Goal: Find specific page/section: Find specific page/section

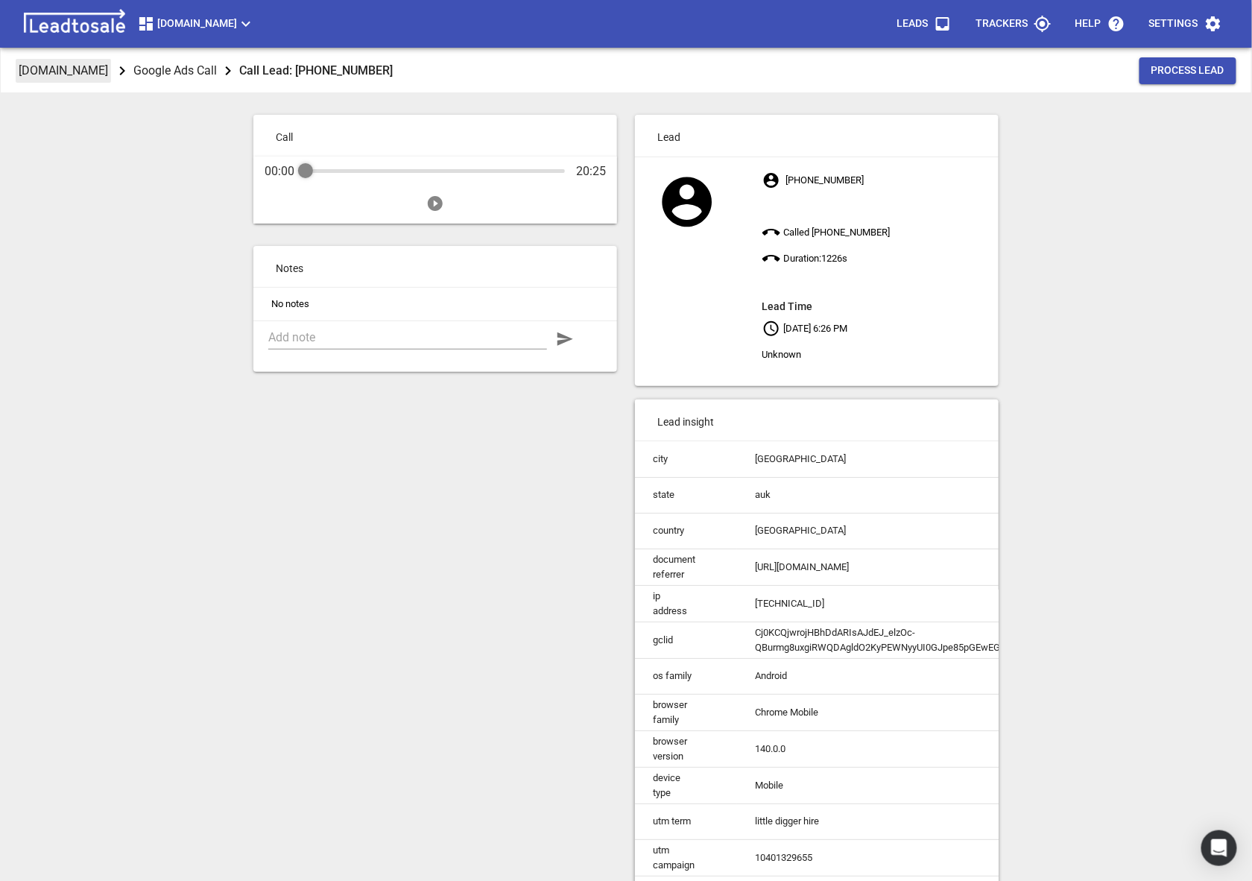
click at [47, 69] on p "Digger-hire.co.nz" at bounding box center [63, 70] width 89 height 17
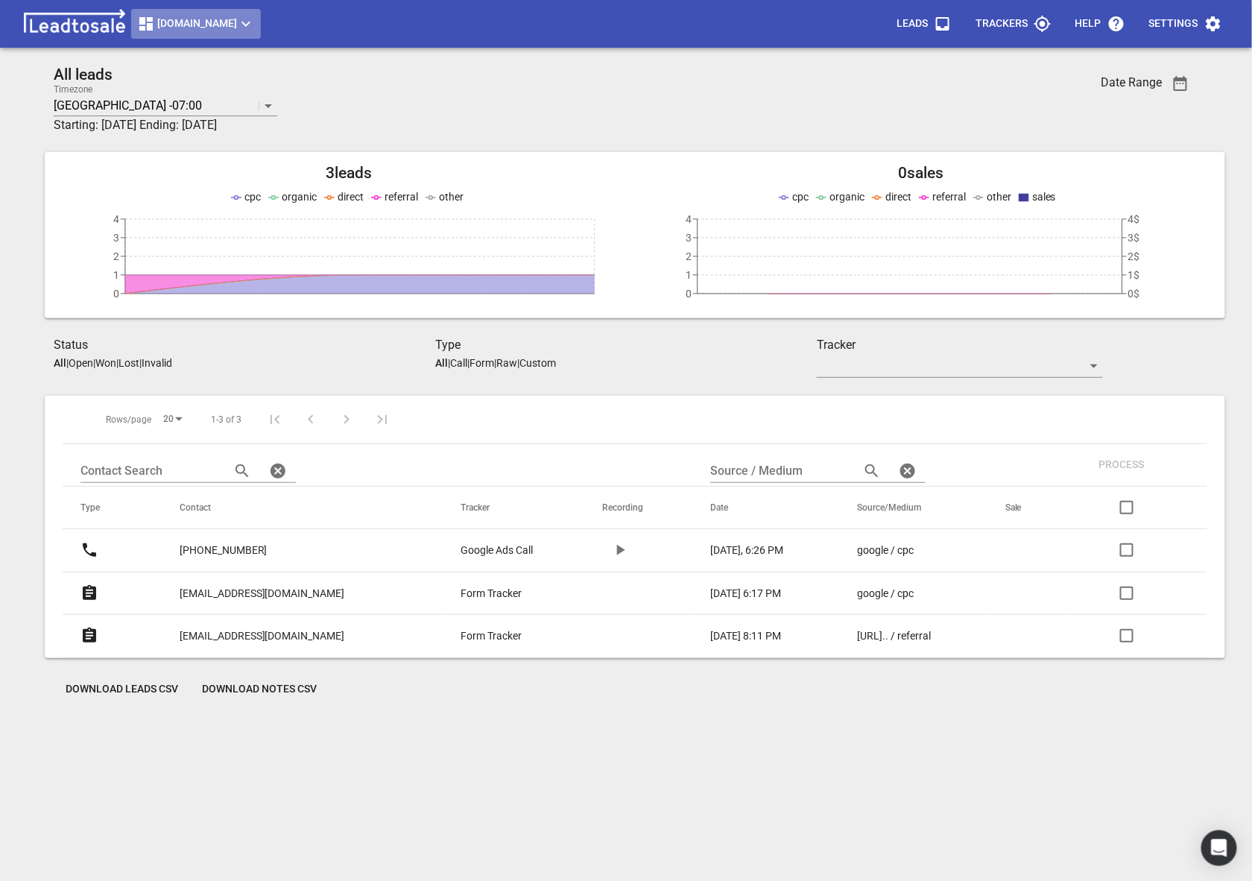
click at [177, 28] on span "Digger-hire.co.nz" at bounding box center [196, 24] width 118 height 18
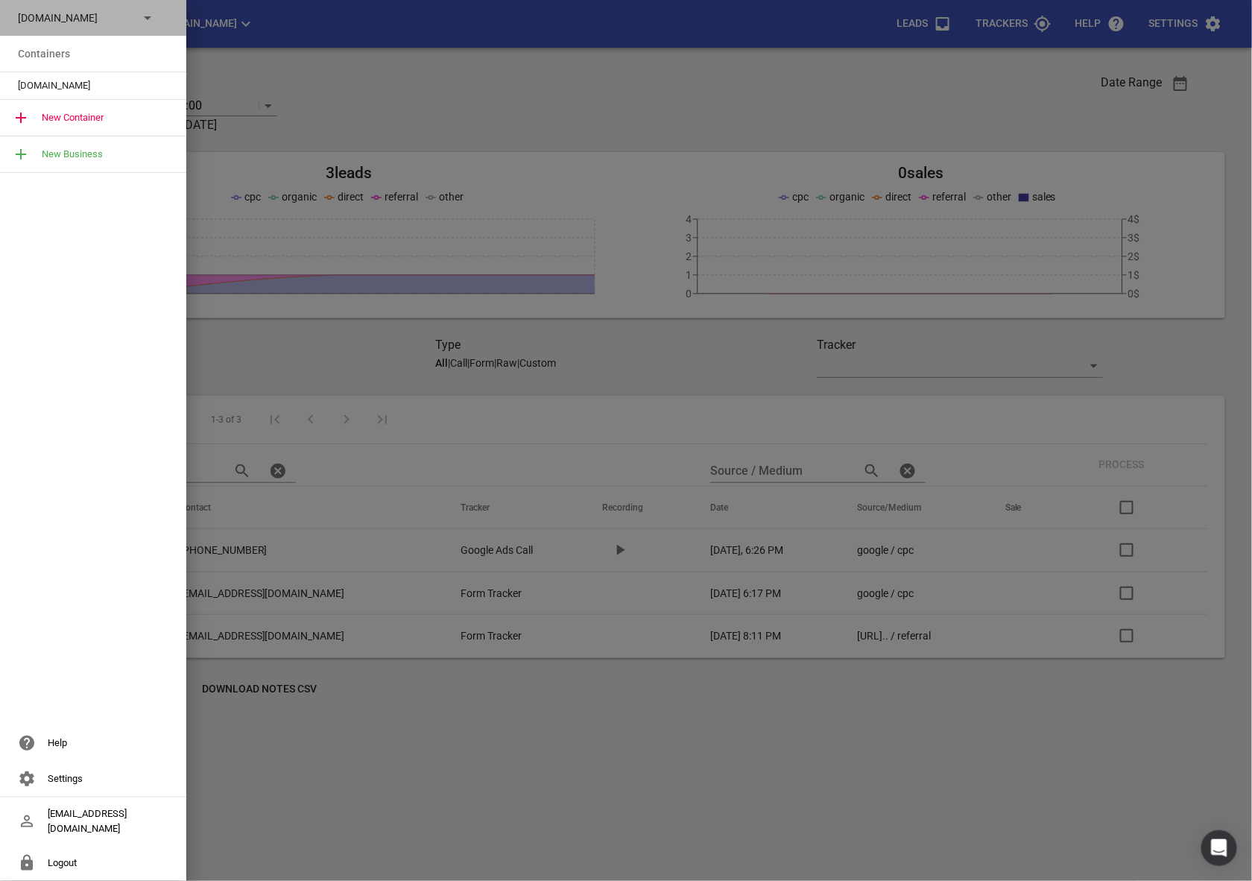
click at [95, 24] on p "Digger-hire.co.nz" at bounding box center [72, 18] width 109 height 16
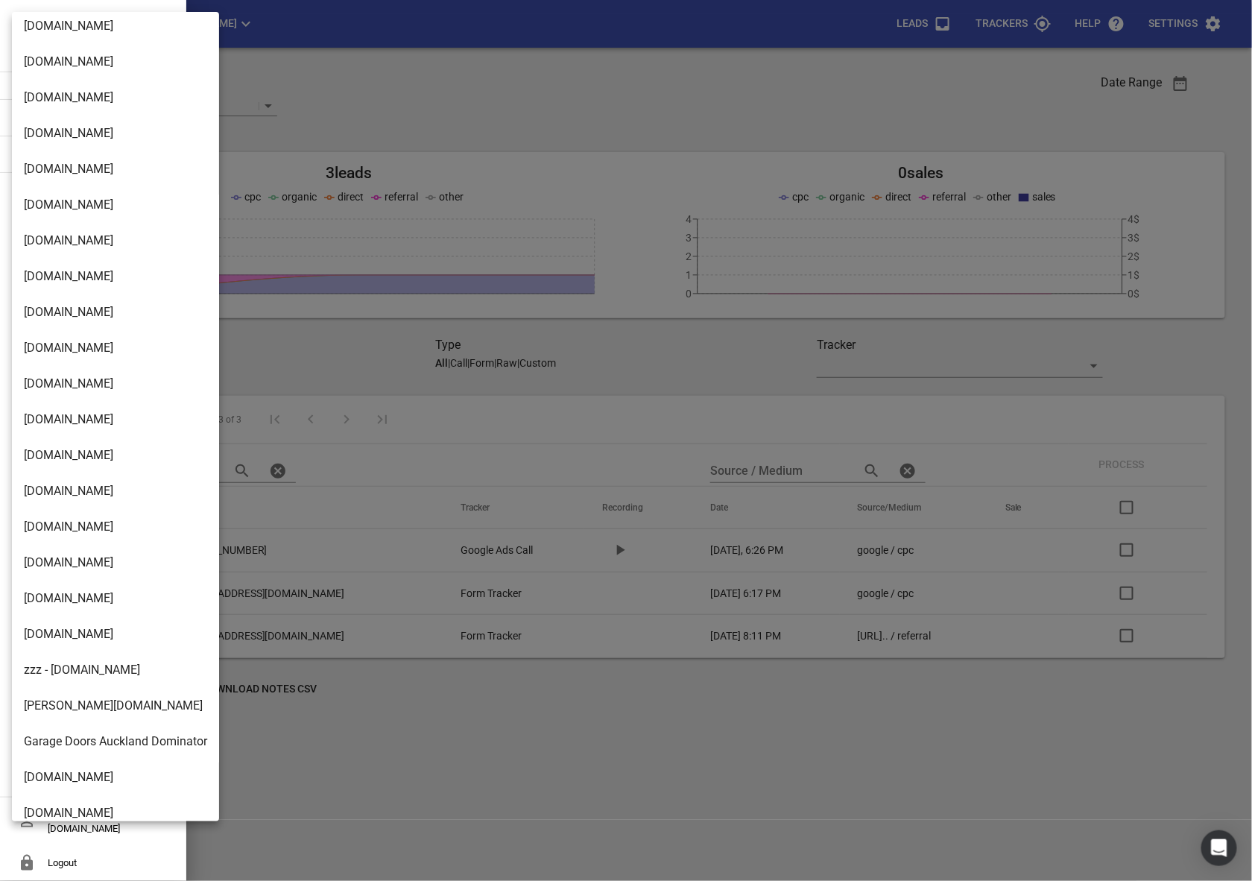
scroll to position [1331, 0]
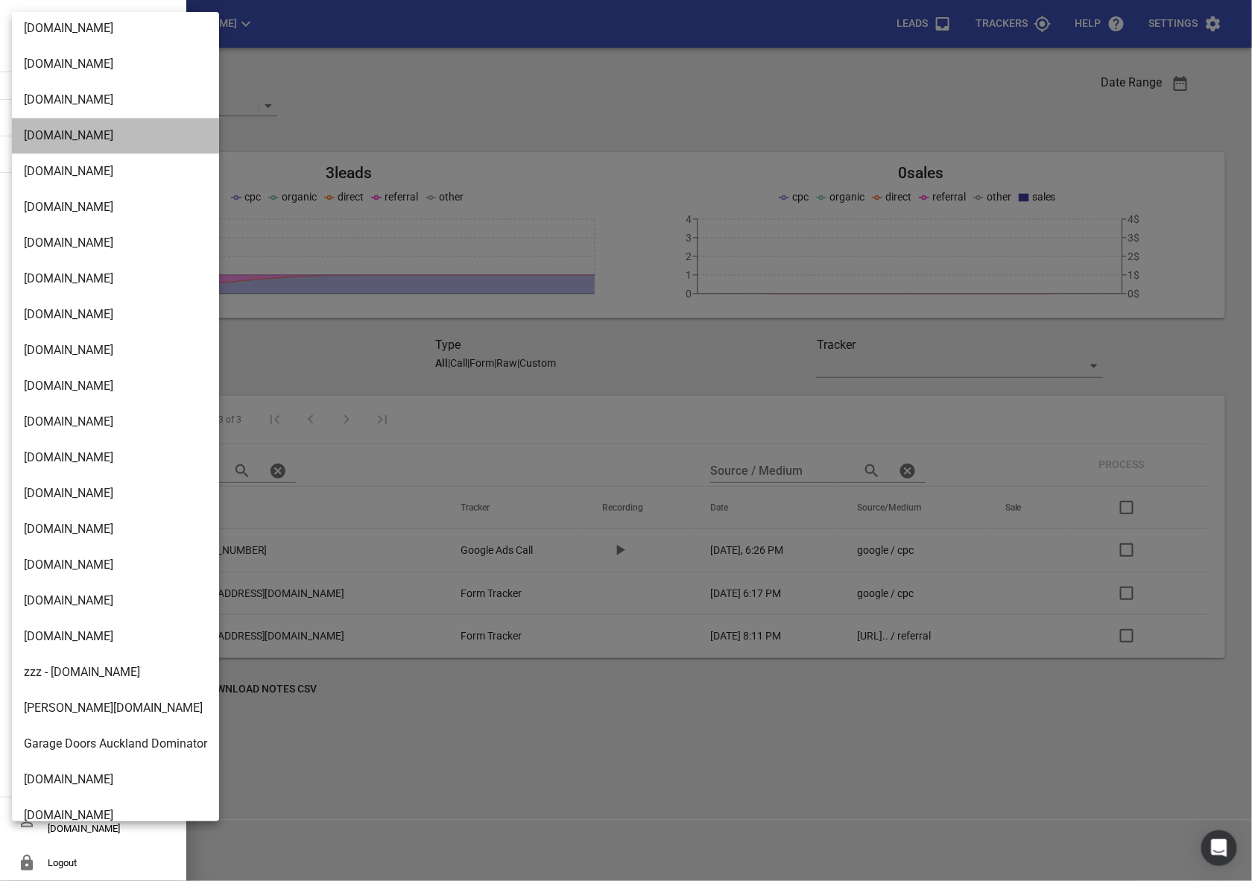
click at [50, 142] on li "[DOMAIN_NAME]" at bounding box center [115, 136] width 207 height 36
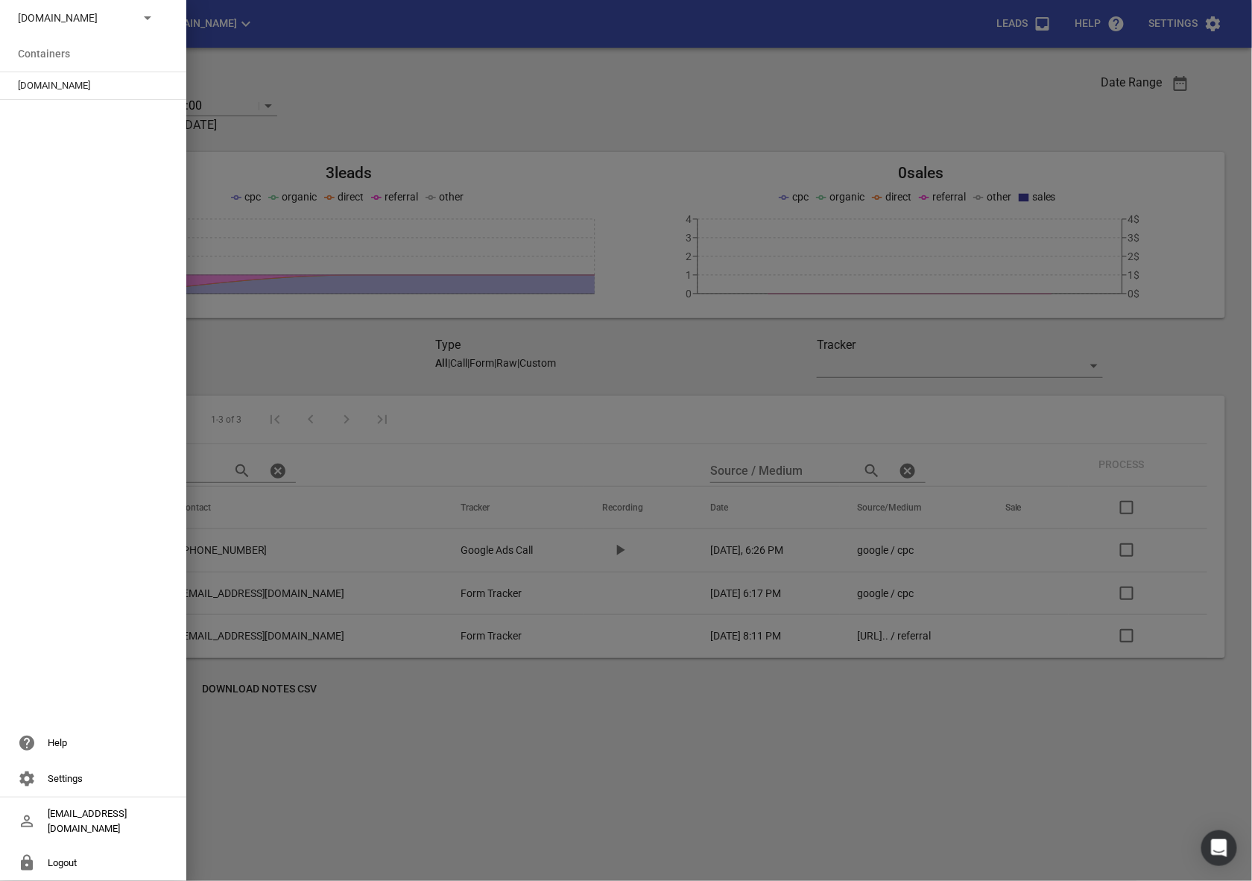
click at [34, 88] on span "[DOMAIN_NAME]" at bounding box center [87, 85] width 139 height 15
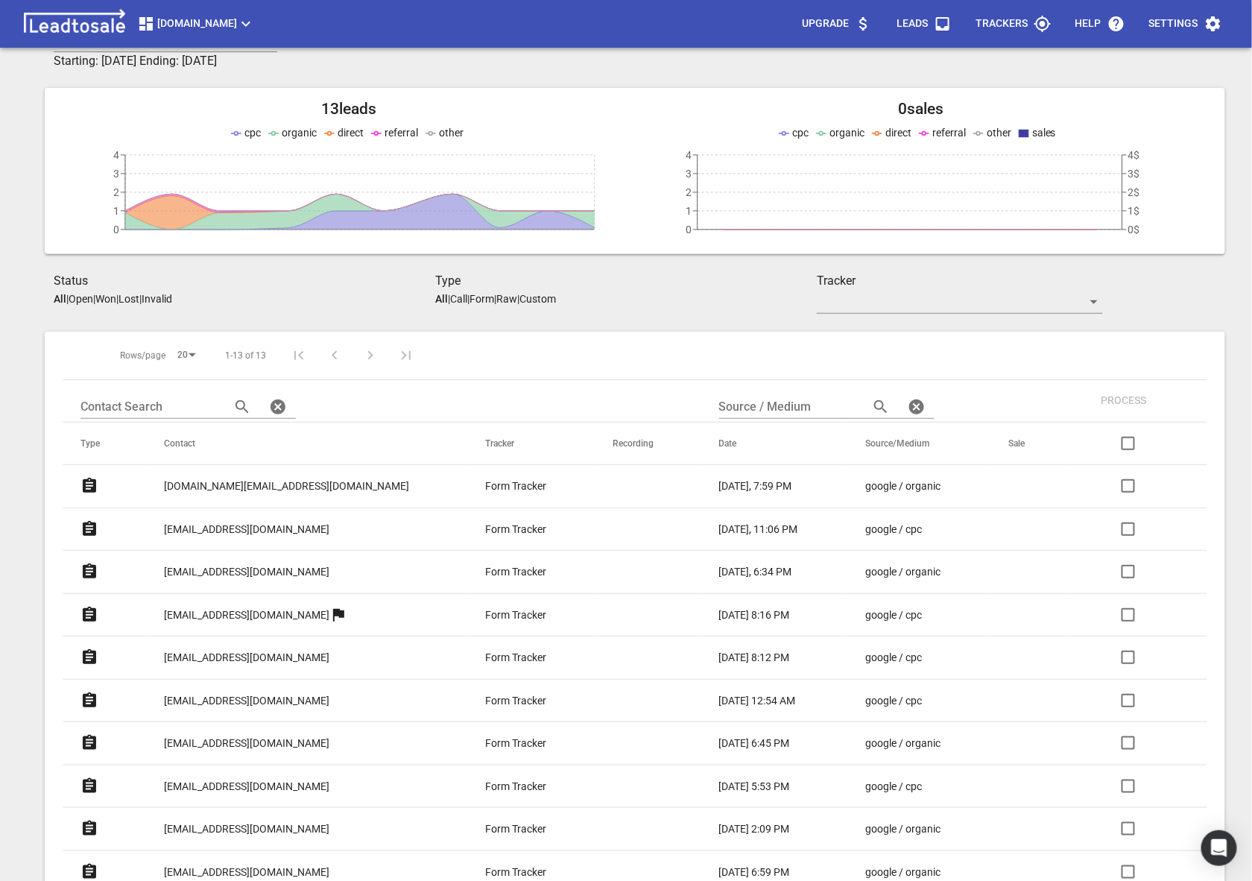
scroll to position [139, 0]
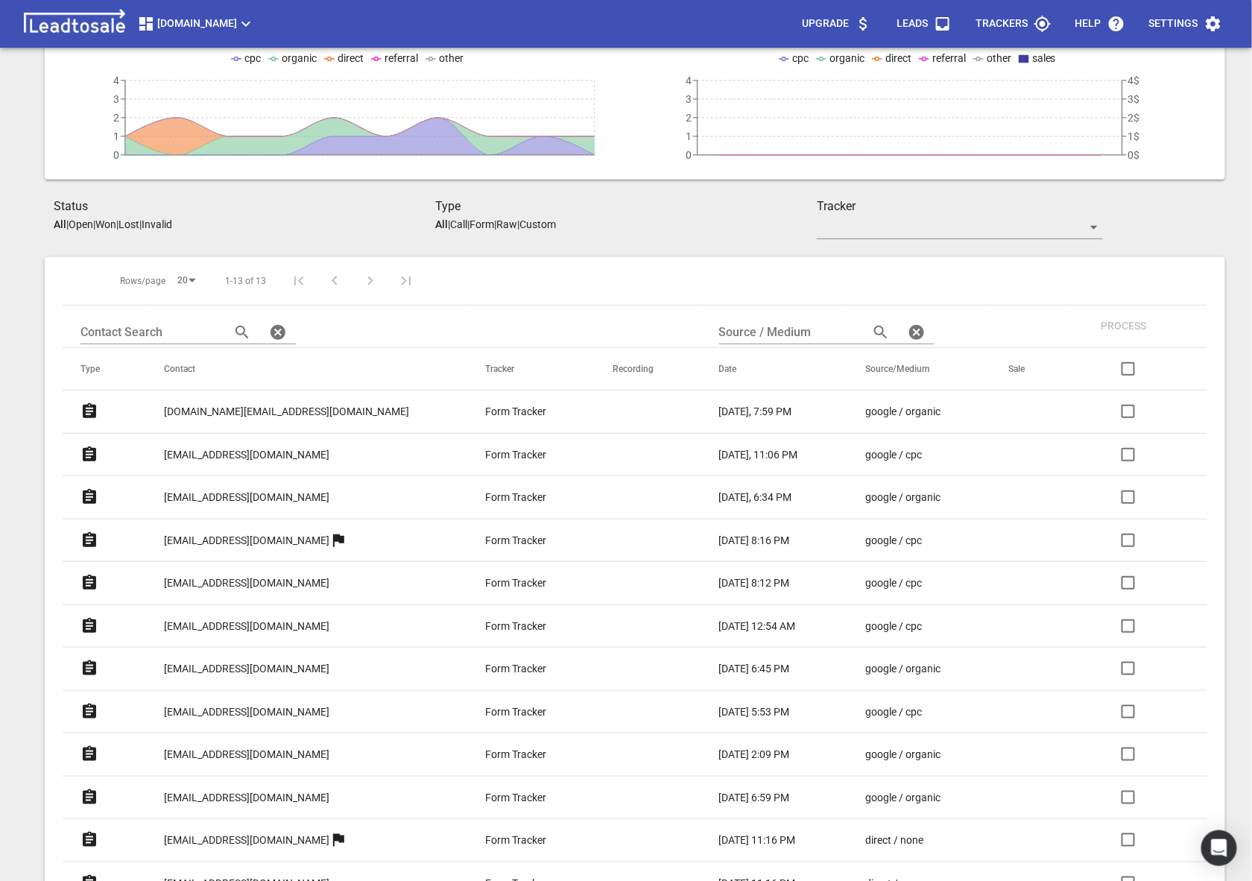
click at [220, 404] on p "[DOMAIN_NAME][EMAIL_ADDRESS][DOMAIN_NAME]" at bounding box center [286, 412] width 245 height 16
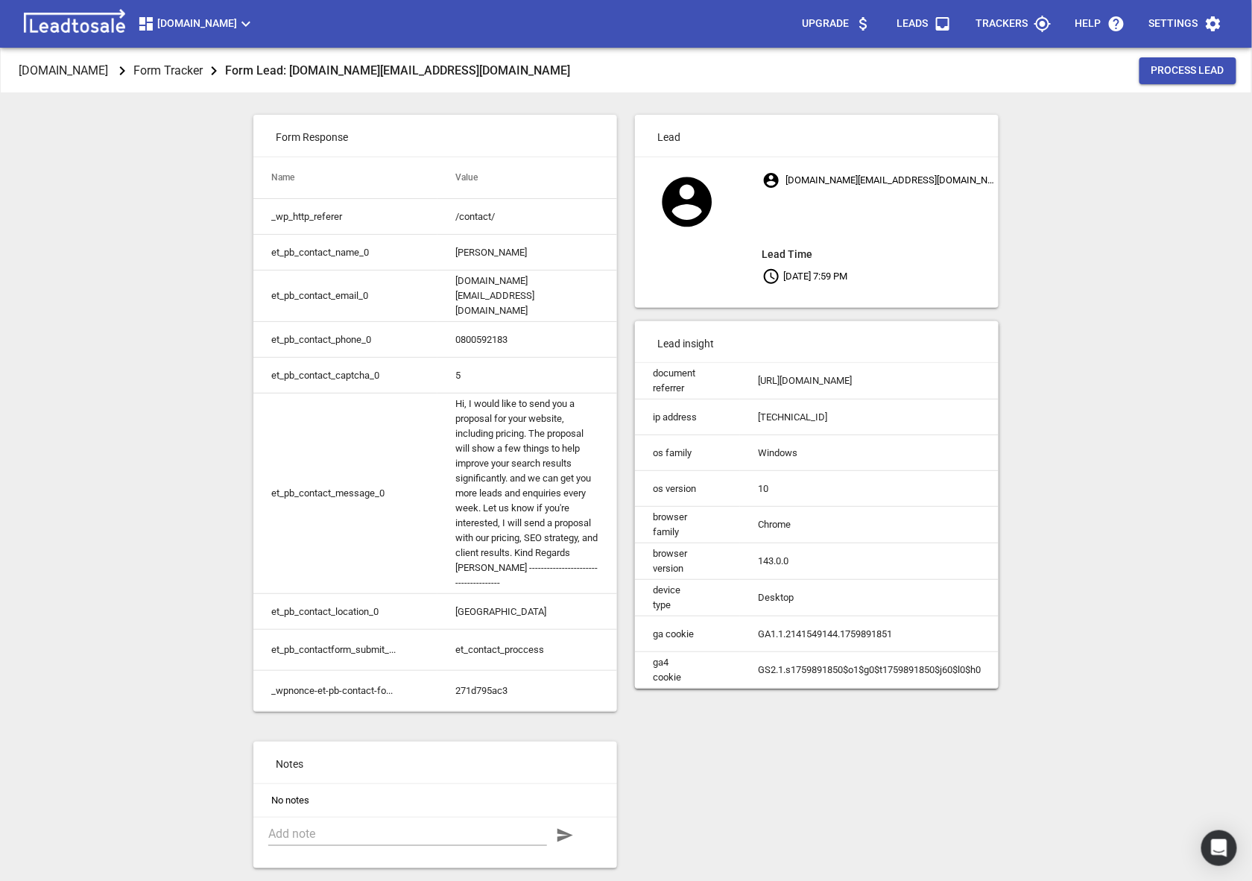
scroll to position [48, 0]
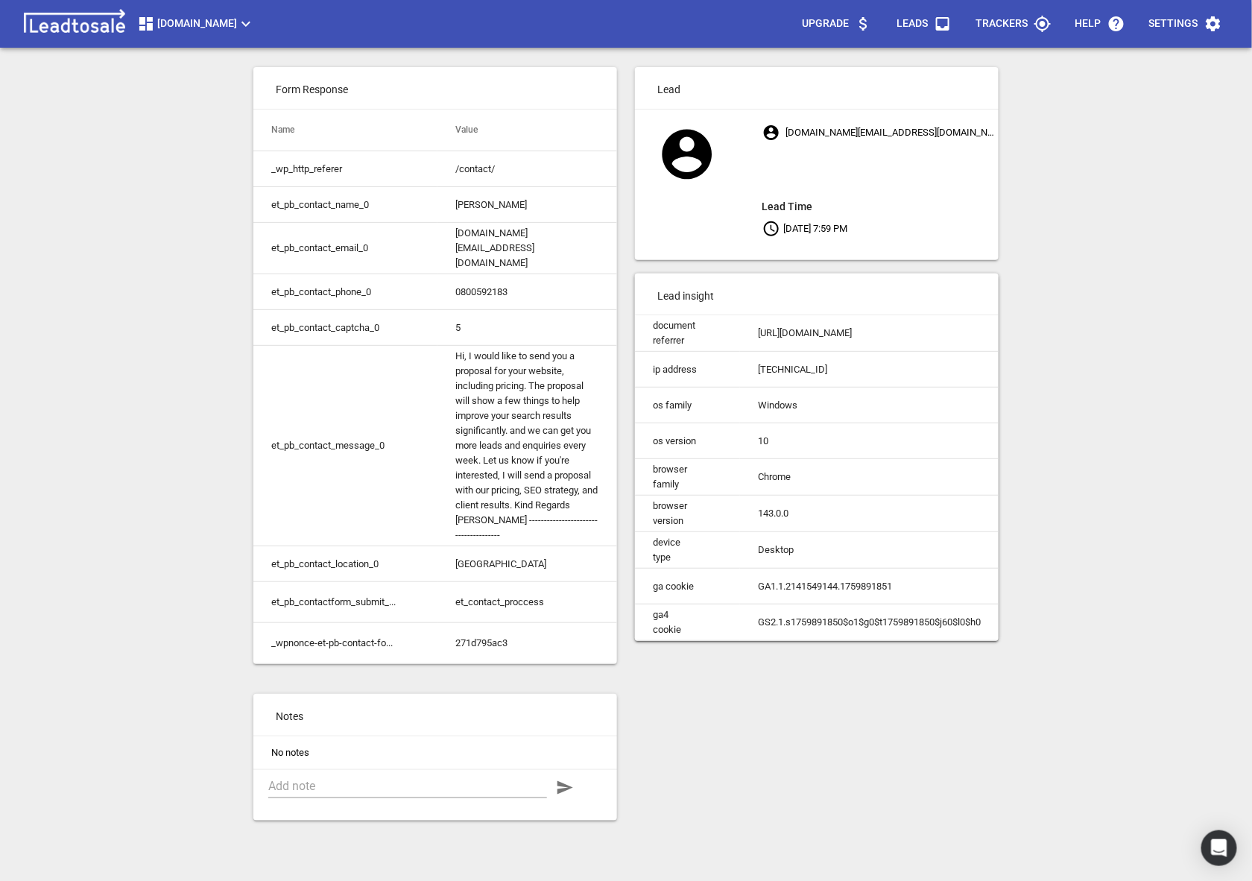
click at [677, 732] on div "Lead ewebsolution.nz@gmail.com Lead Time Oct 7, 2025 7:59 PM Lead insight docum…" at bounding box center [817, 443] width 382 height 771
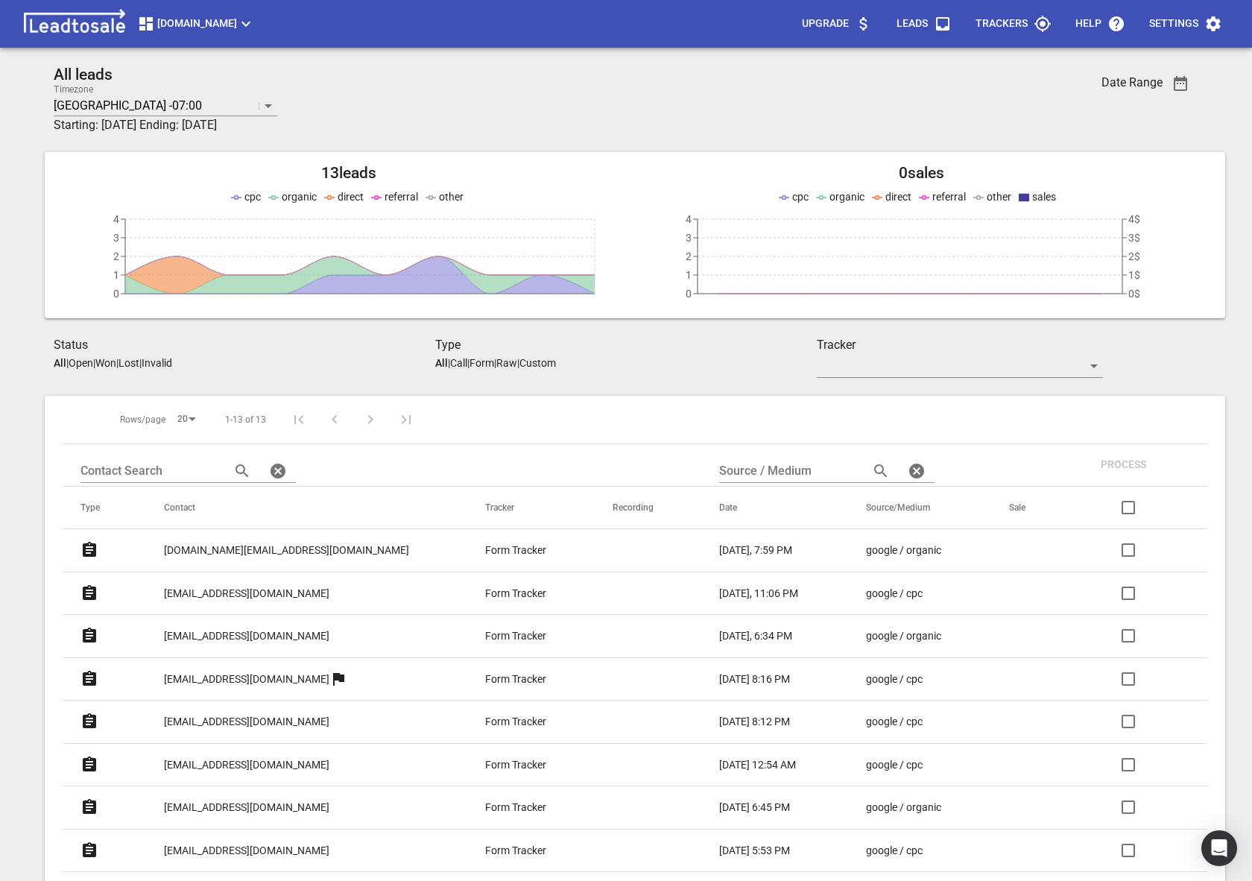
scroll to position [139, 0]
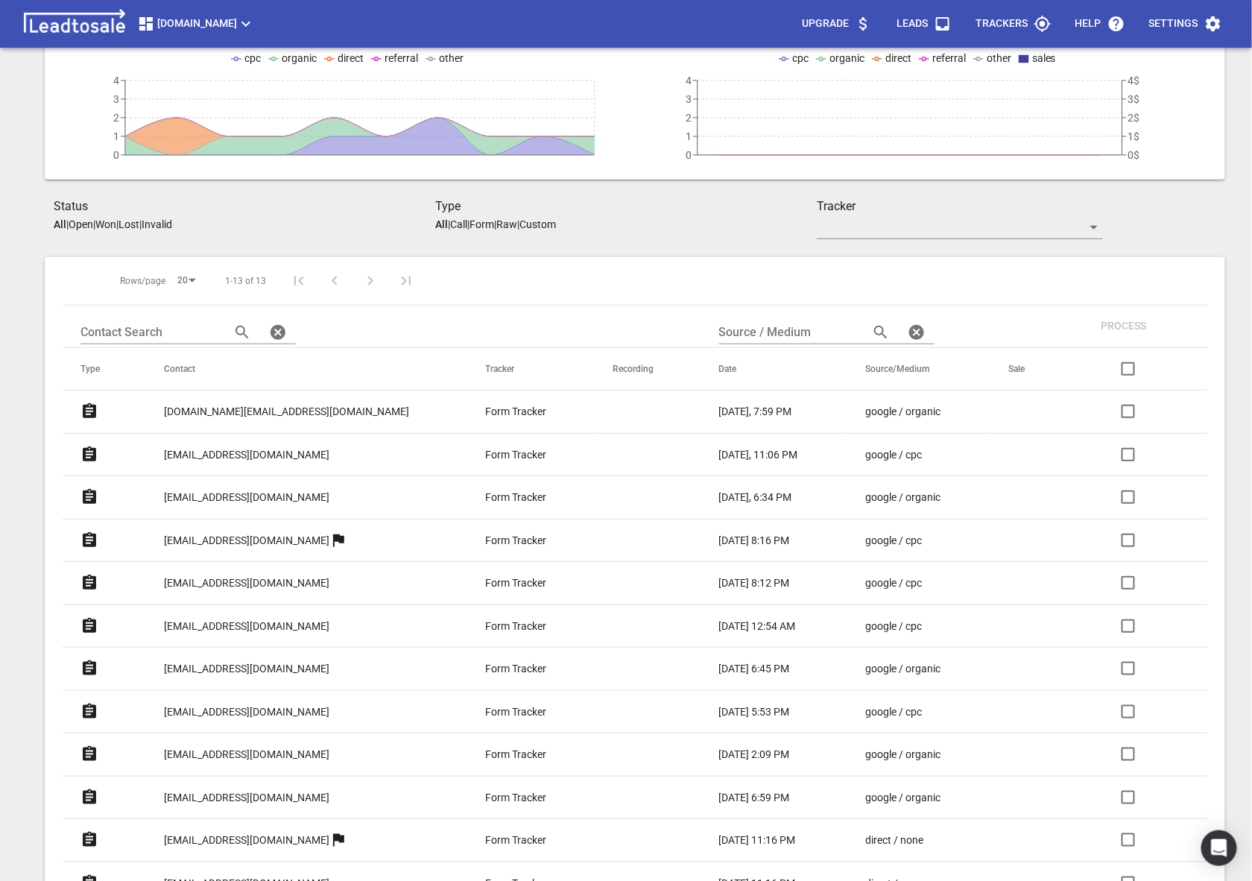
click at [235, 452] on p "[EMAIL_ADDRESS][DOMAIN_NAME]" at bounding box center [246, 455] width 165 height 16
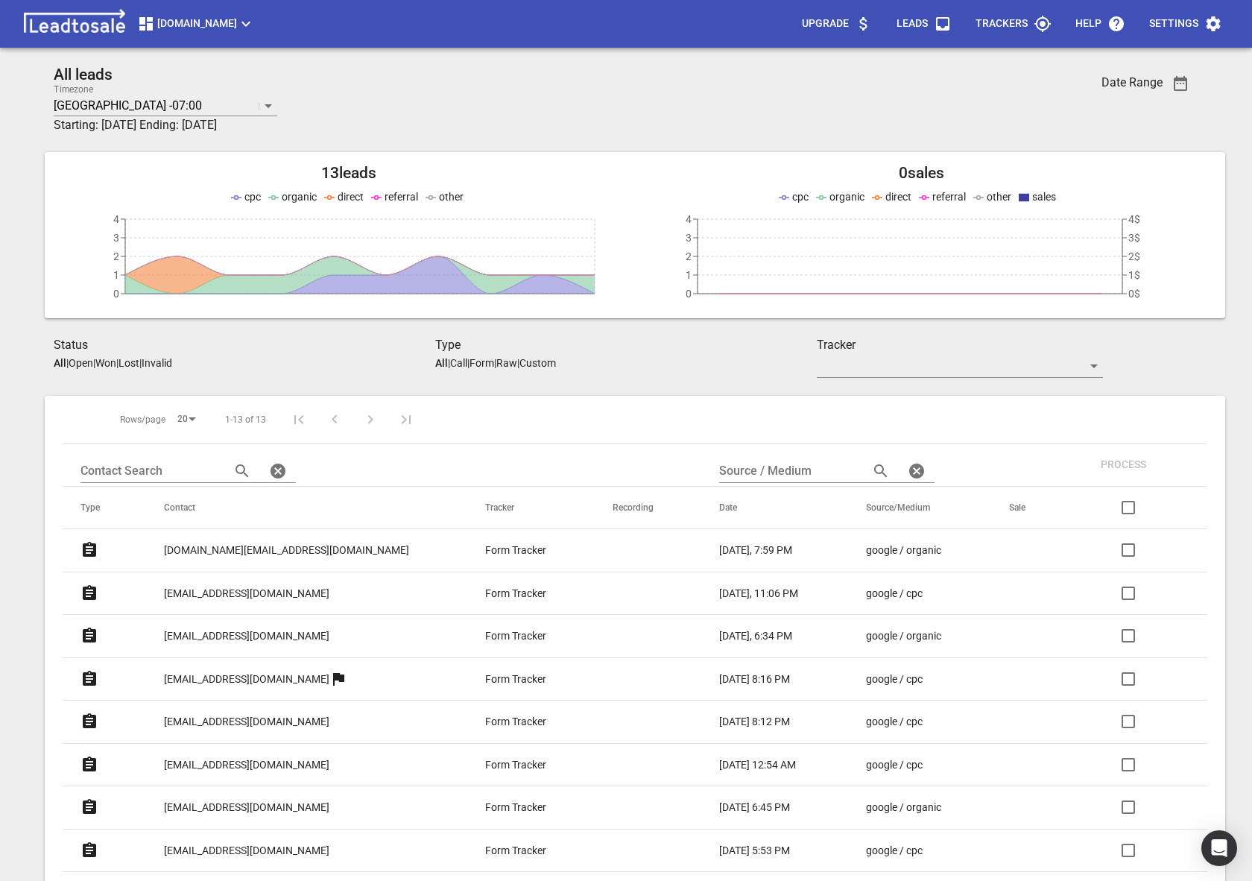
scroll to position [139, 0]
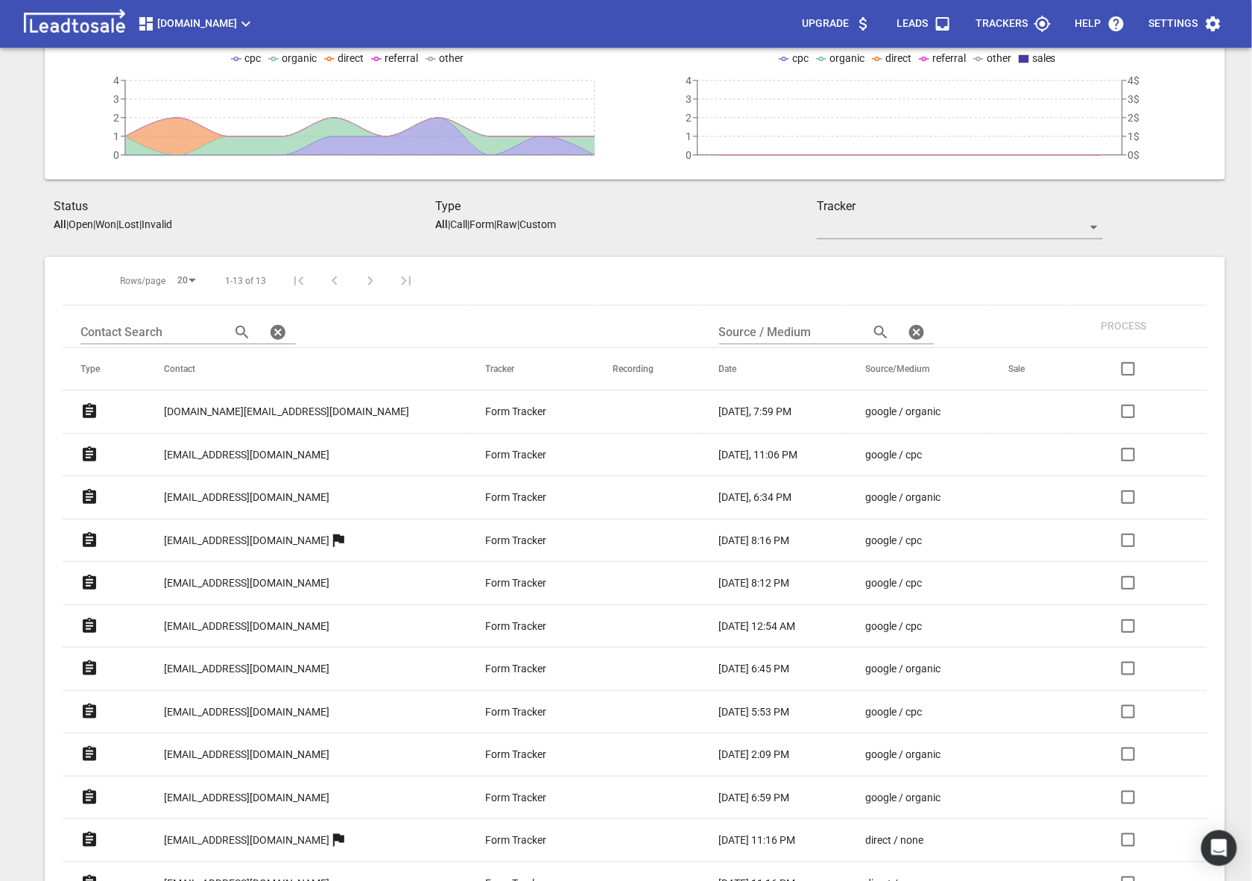
click at [201, 486] on link "[EMAIL_ADDRESS][DOMAIN_NAME]" at bounding box center [246, 497] width 165 height 37
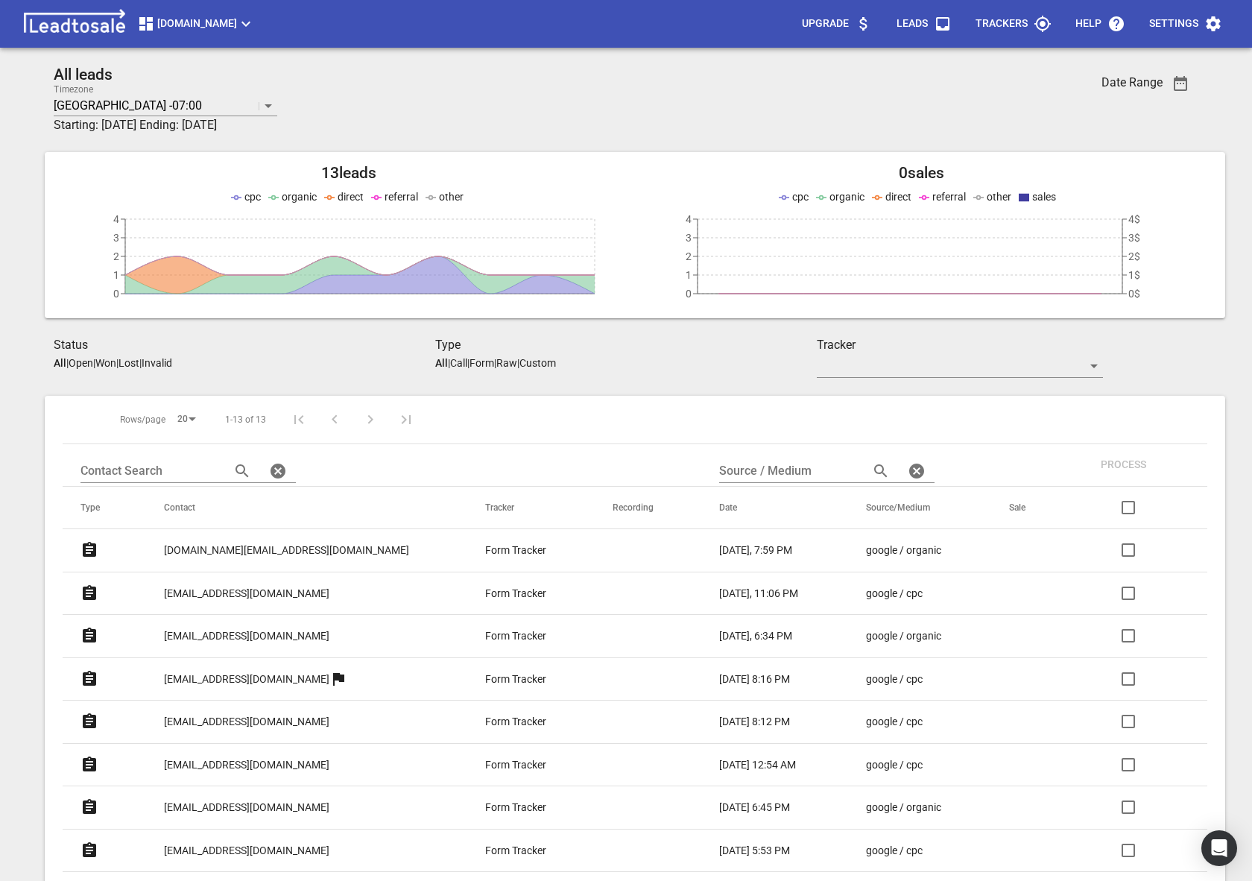
scroll to position [139, 0]
